Goal: Information Seeking & Learning: Learn about a topic

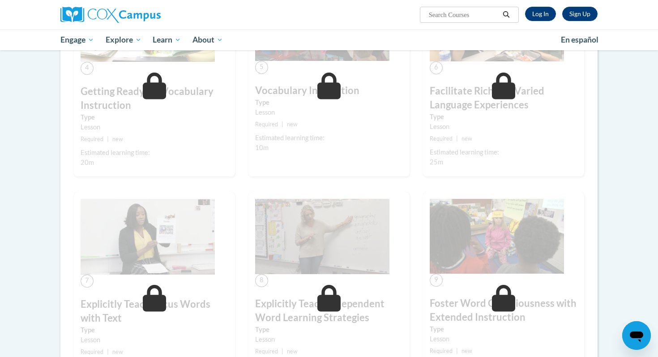
scroll to position [428, 0]
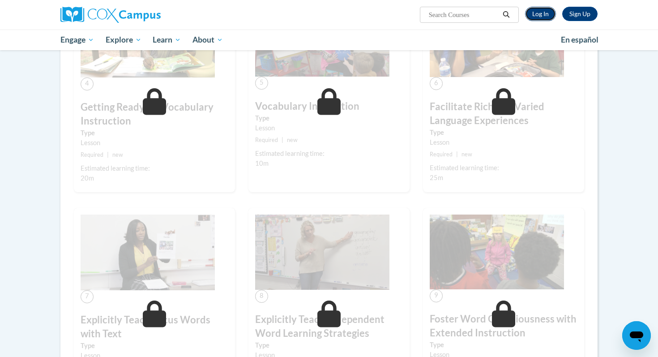
click at [539, 13] on link "Log In" at bounding box center [540, 14] width 31 height 14
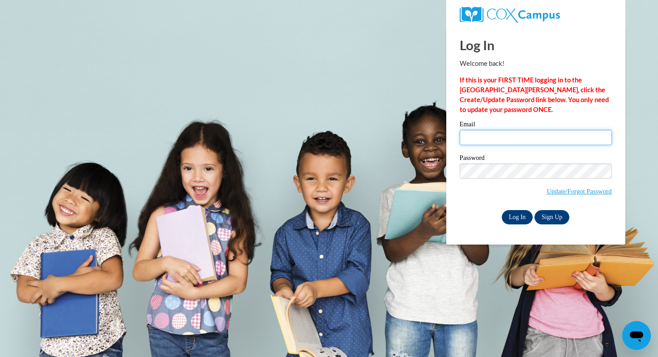
type input "laschroede@waukesha.k12.wi.us"
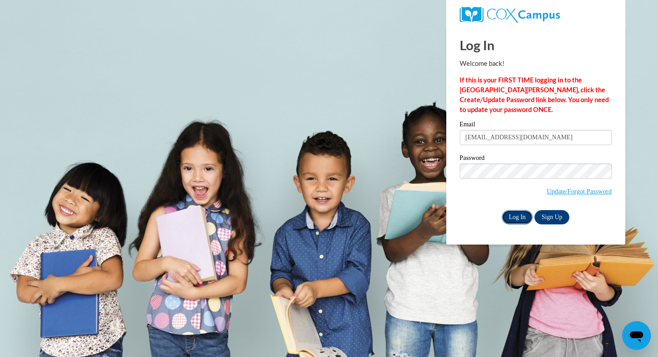
click at [515, 215] on input "Log In" at bounding box center [516, 217] width 31 height 14
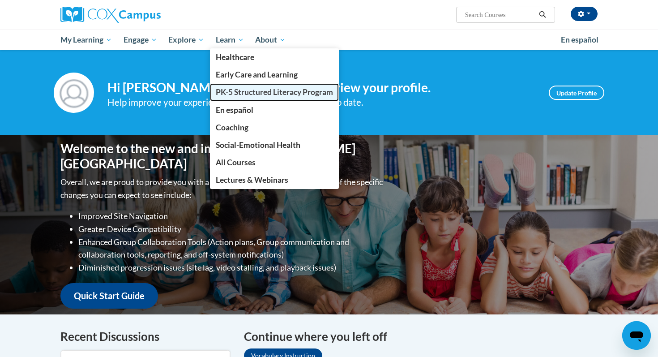
click at [228, 95] on span "PK-5 Structured Literacy Program" at bounding box center [274, 91] width 117 height 9
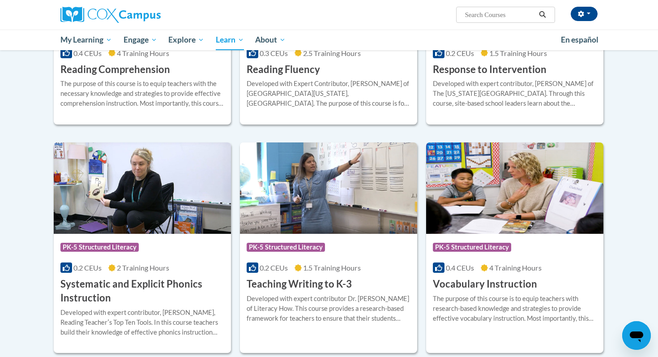
scroll to position [876, 0]
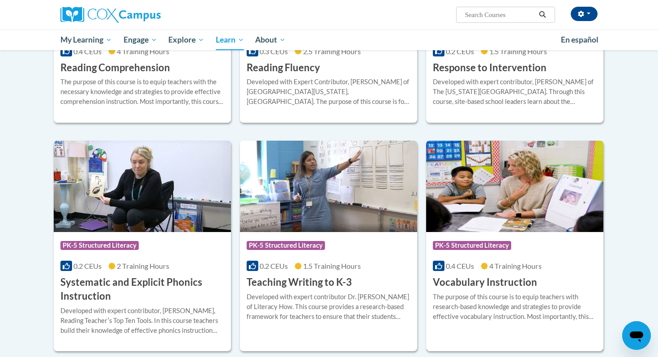
click at [537, 283] on div "Course Category: PK-5 Structured Literacy 0.4 CEUs 4 Training Hours COURSE Voca…" at bounding box center [514, 260] width 177 height 57
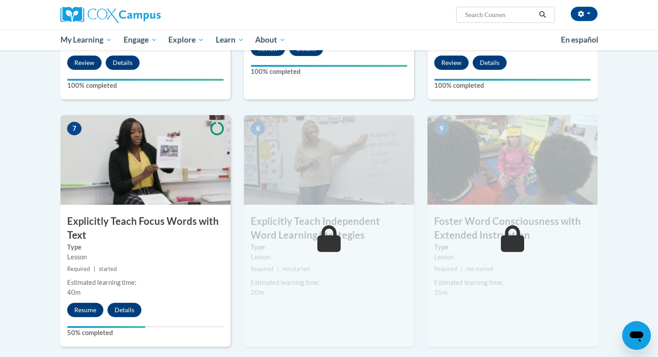
scroll to position [611, 0]
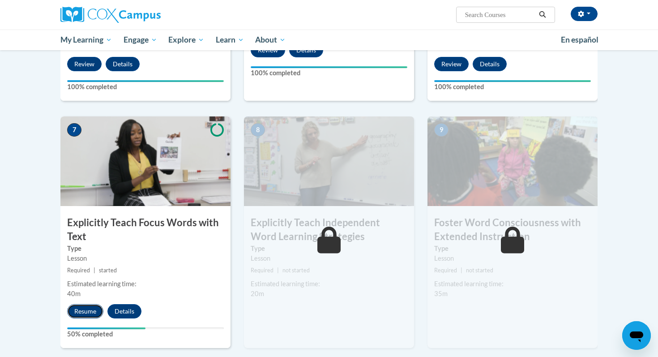
click at [80, 312] on button "Resume" at bounding box center [85, 311] width 36 height 14
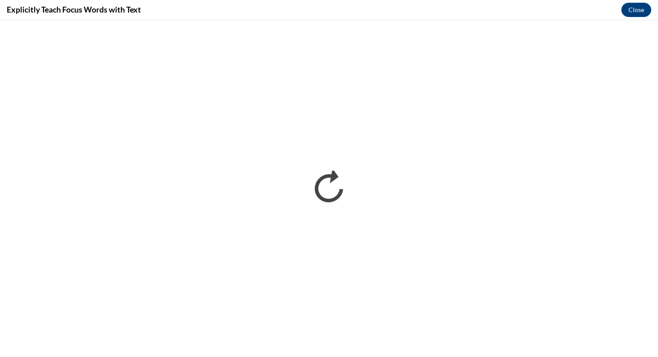
scroll to position [0, 0]
